Goal: Task Accomplishment & Management: Use online tool/utility

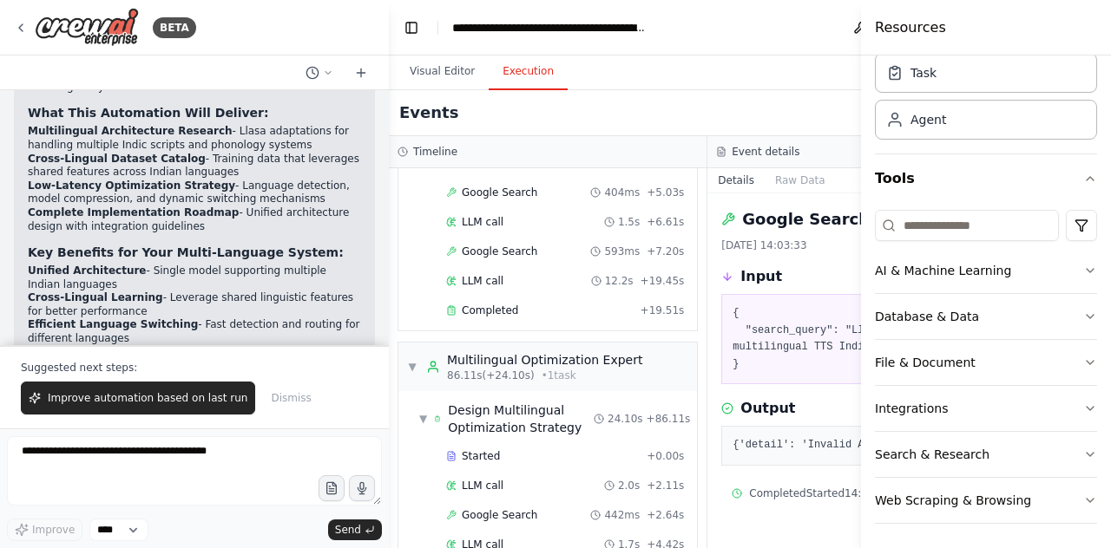
scroll to position [2097, 0]
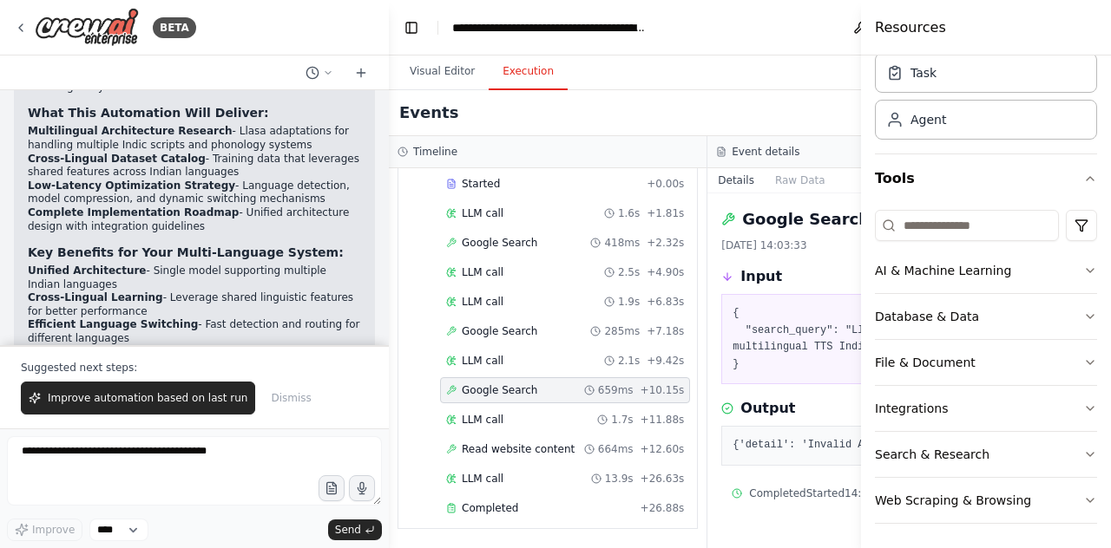
click at [764, 251] on div "[DATE] 14:03:33" at bounding box center [866, 246] width 291 height 14
click at [764, 252] on div "Google Search [DATE] 14:03:33 Input { "search_query": "Llasa architecture multi…" at bounding box center [866, 370] width 318 height 355
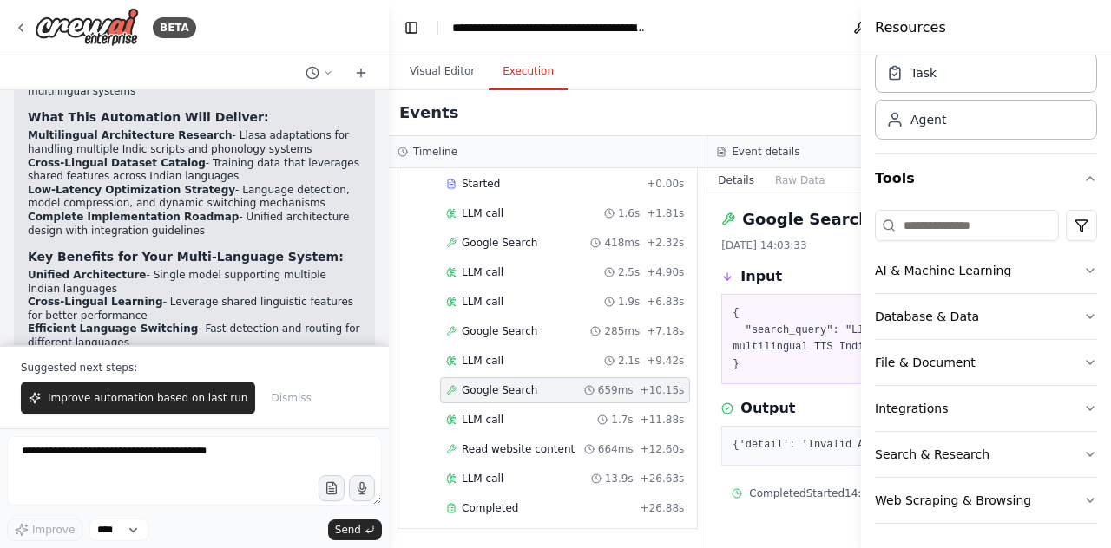
scroll to position [3313, 0]
click at [804, 100] on div "Events" at bounding box center [708, 113] width 638 height 46
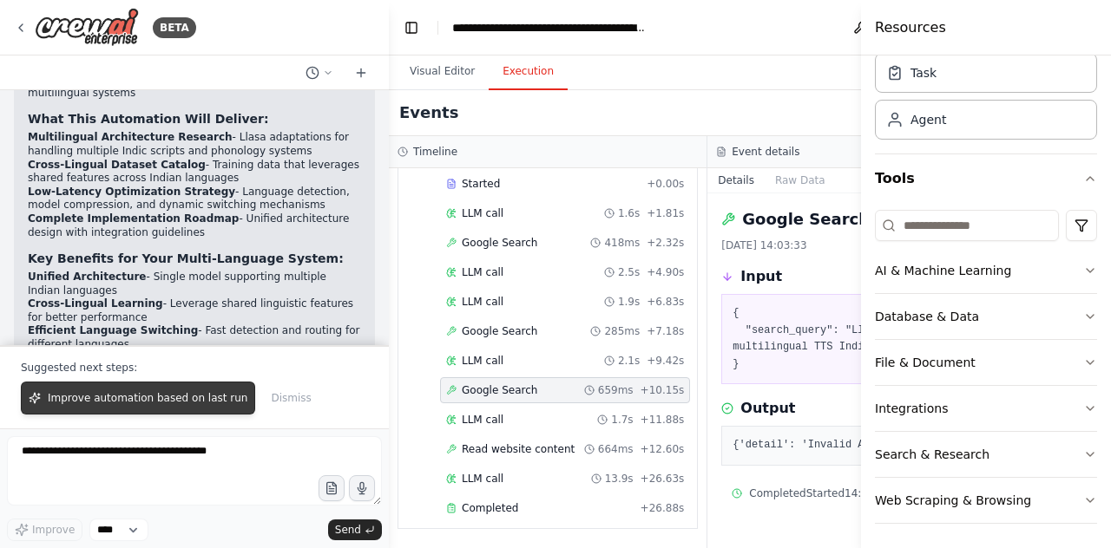
click at [144, 403] on span "Improve automation based on last run" at bounding box center [148, 398] width 200 height 14
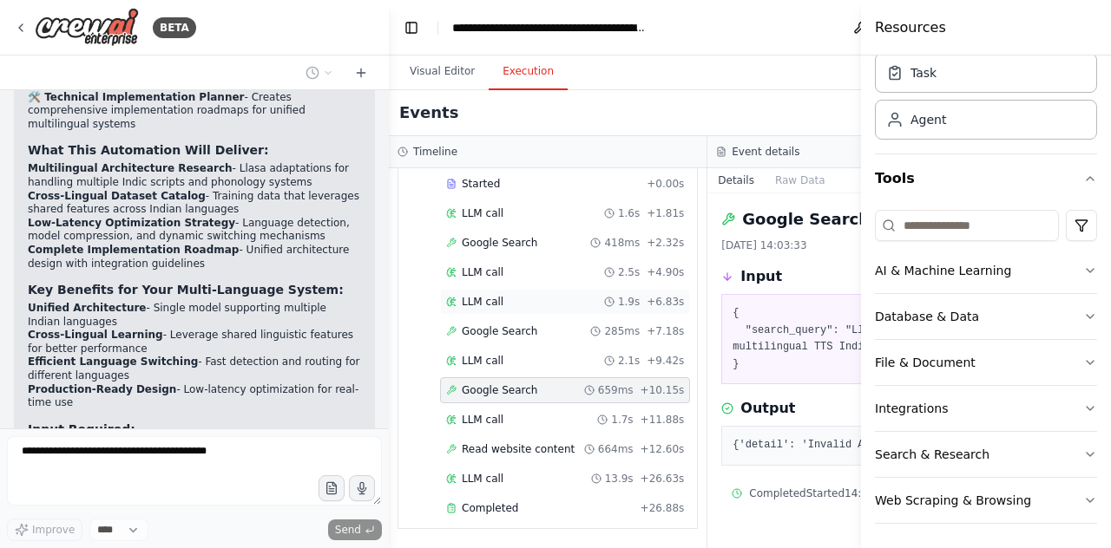
scroll to position [2086, 0]
click at [881, 27] on button "Download" at bounding box center [895, 27] width 28 height 31
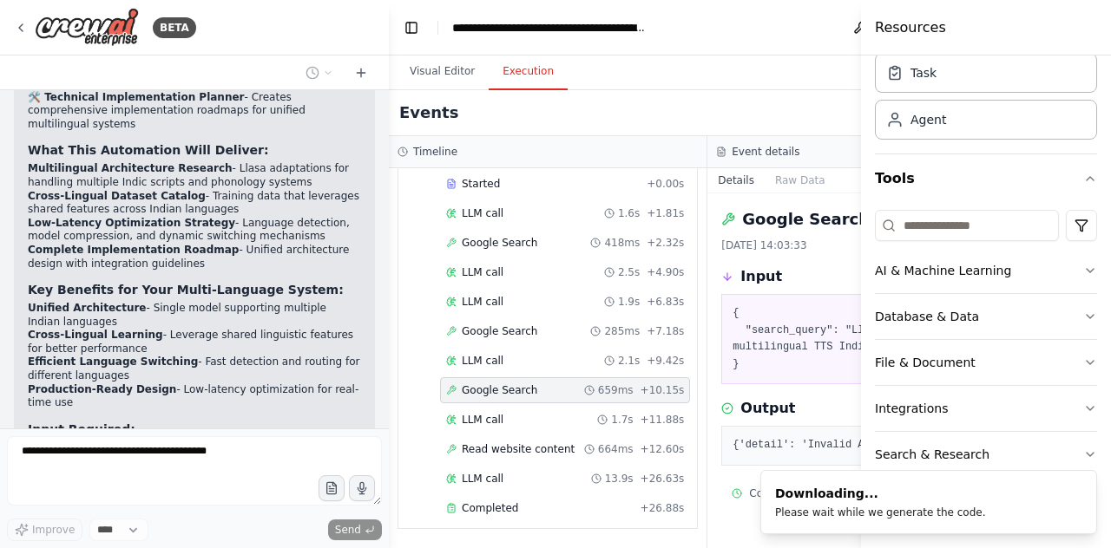
click at [856, 32] on button "Toggle Sidebar" at bounding box center [861, 274] width 14 height 548
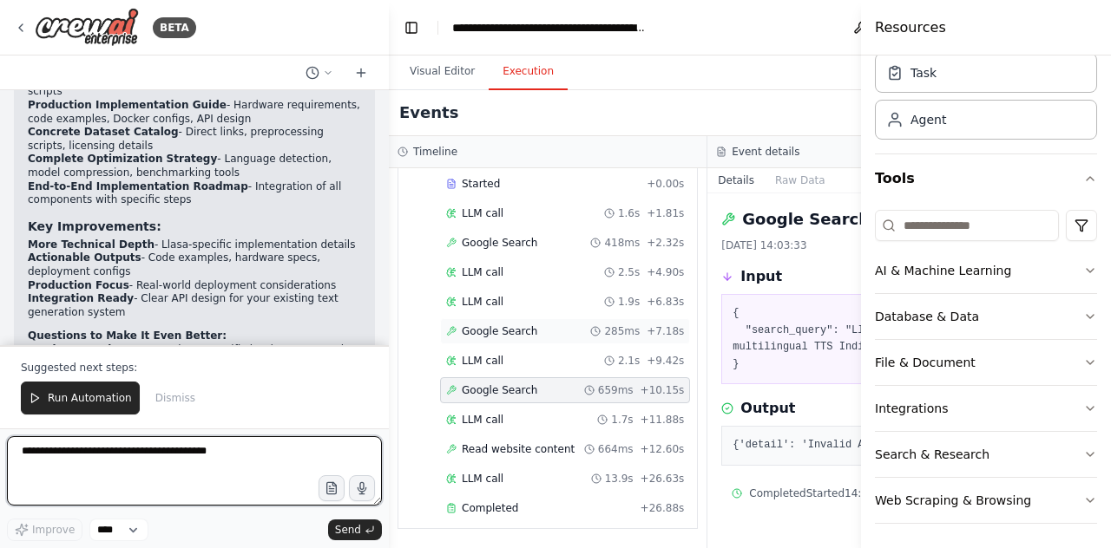
scroll to position [2097, 0]
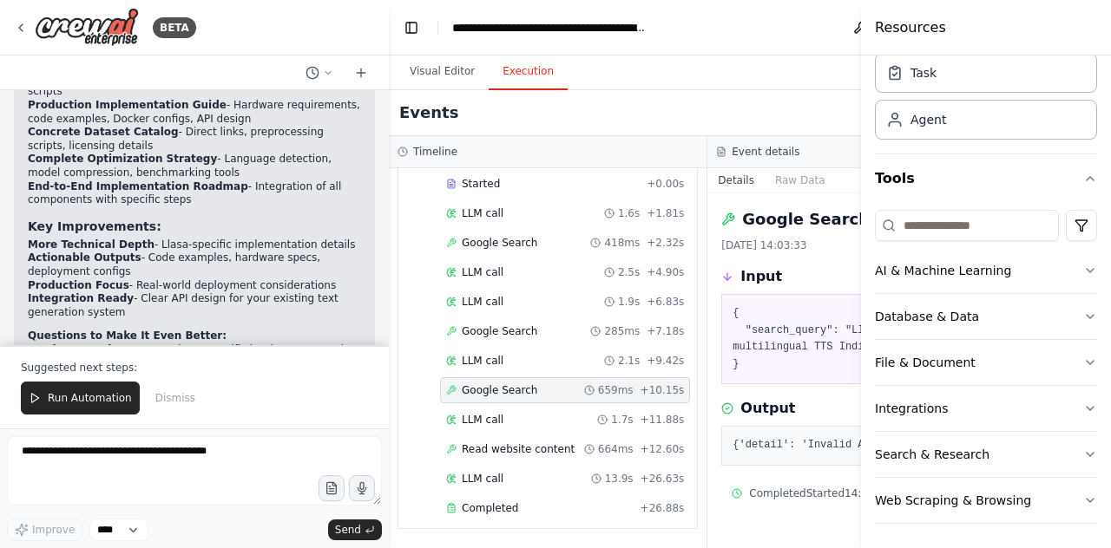
click at [840, 75] on div "Visual Editor Execution" at bounding box center [708, 73] width 638 height 35
click at [897, 27] on h4 "Resources" at bounding box center [910, 27] width 71 height 21
click at [499, 191] on div "Started" at bounding box center [542, 184] width 193 height 14
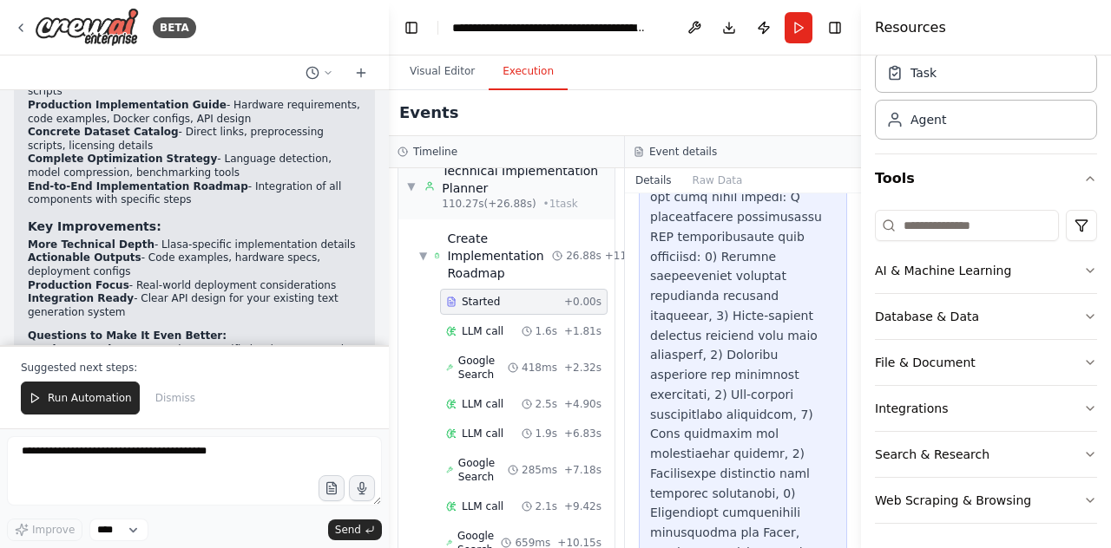
scroll to position [994, 0]
click at [840, 30] on button "Toggle Right Sidebar" at bounding box center [835, 28] width 24 height 24
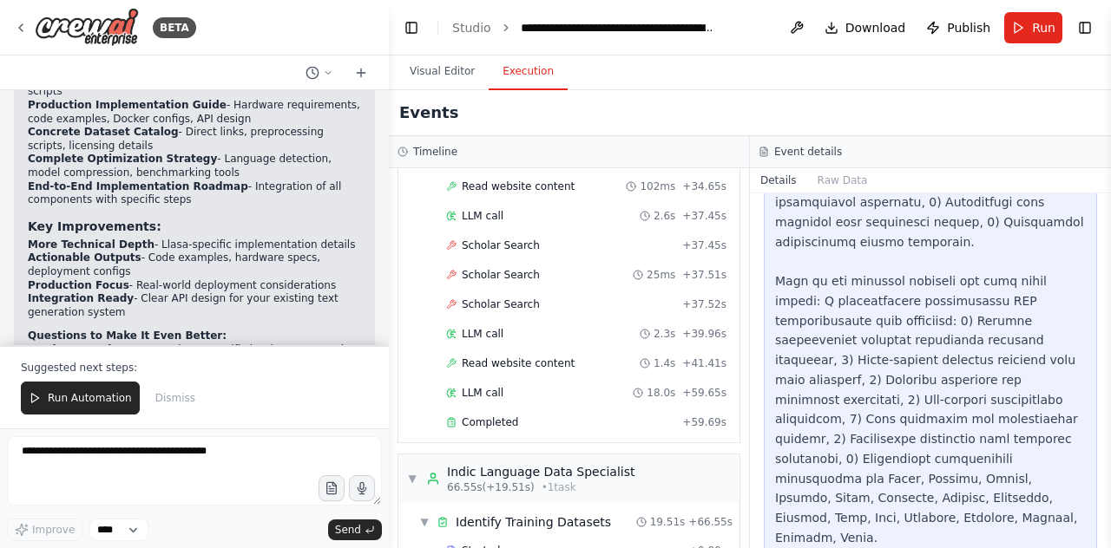
scroll to position [848, 0]
